Goal: Transaction & Acquisition: Purchase product/service

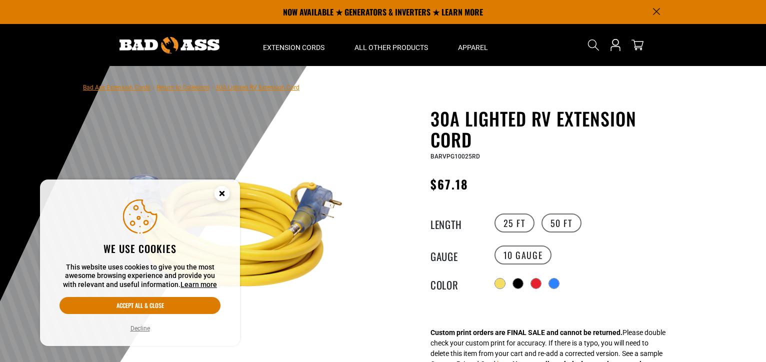
click at [228, 192] on circle "Cookie Consent" at bounding box center [222, 193] width 15 height 15
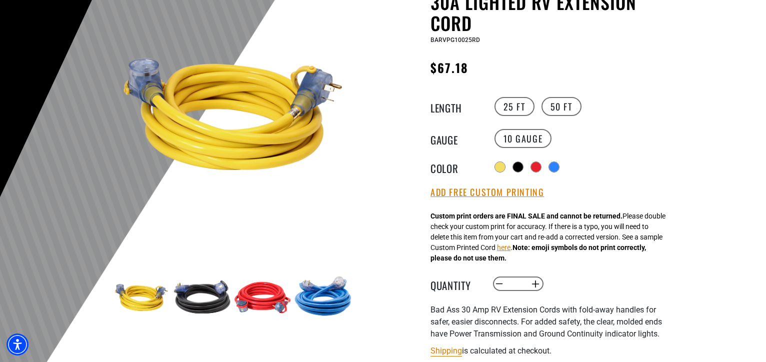
scroll to position [233, 0]
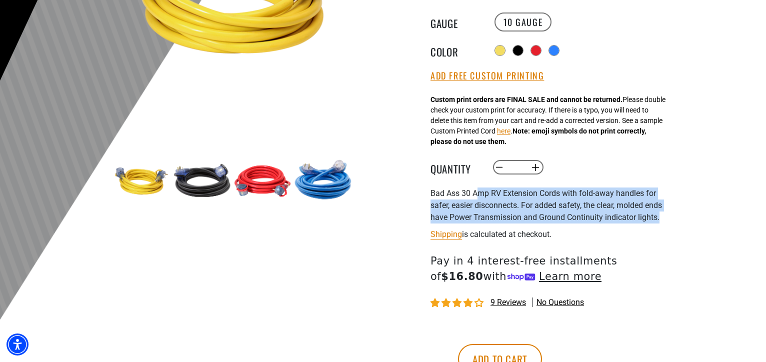
drag, startPoint x: 474, startPoint y: 194, endPoint x: 650, endPoint y: 217, distance: 177.1
click at [650, 217] on div "Bad Ass 30 Amp RV Extension Cords with fold-away handles for safer, easier disc…" at bounding box center [553, 206] width 245 height 36
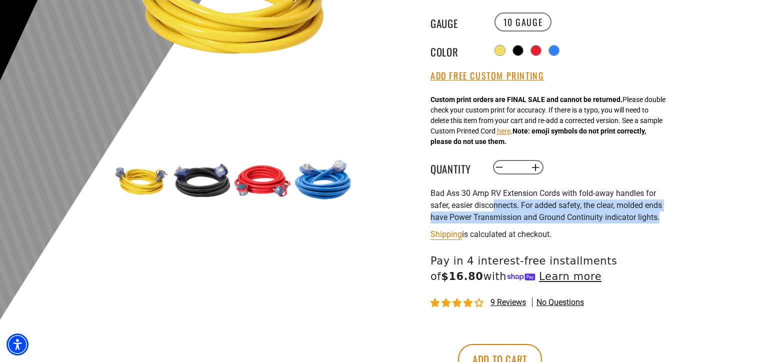
drag, startPoint x: 631, startPoint y: 217, endPoint x: 470, endPoint y: 207, distance: 161.4
click at [470, 207] on div "Bad Ass 30 Amp RV Extension Cords with fold-away handles for safer, easier disc…" at bounding box center [553, 206] width 245 height 36
click at [470, 207] on span "Bad Ass 30 Amp RV Extension Cords with fold-away handles for safer, easier disc…" at bounding box center [547, 206] width 232 height 34
drag, startPoint x: 470, startPoint y: 207, endPoint x: 650, endPoint y: 224, distance: 180.4
click at [650, 224] on div "30A Lighted RV Extension Cord 30A Lighted RV Extension Cord BARVPG10025RD Regul…" at bounding box center [553, 139] width 245 height 529
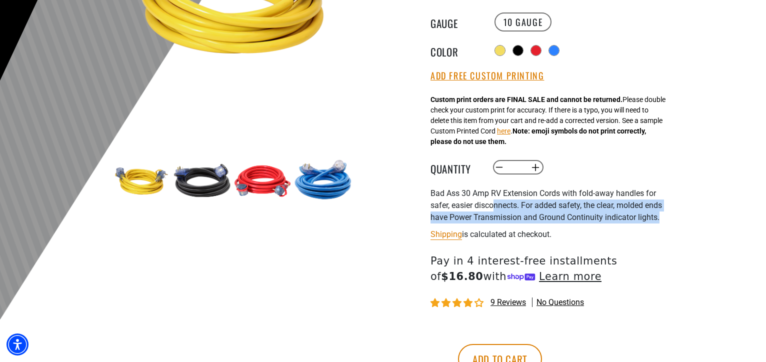
click at [650, 221] on div "Bad Ass 30 Amp RV Extension Cords with fold-away handles for safer, easier disc…" at bounding box center [553, 206] width 245 height 36
